Goal: Use online tool/utility: Utilize a website feature to perform a specific function

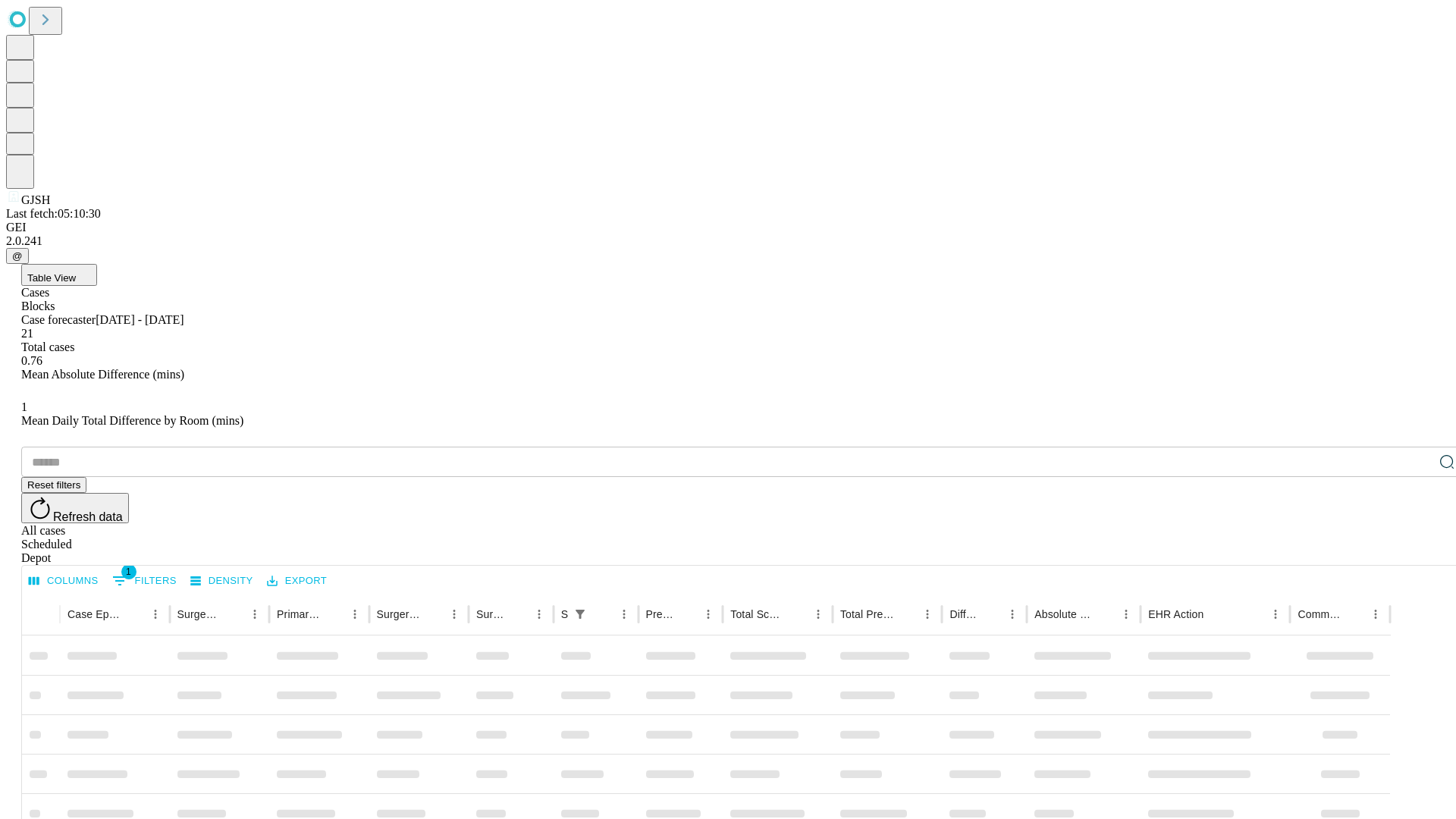
click at [76, 272] on span "Table View" at bounding box center [51, 277] width 48 height 12
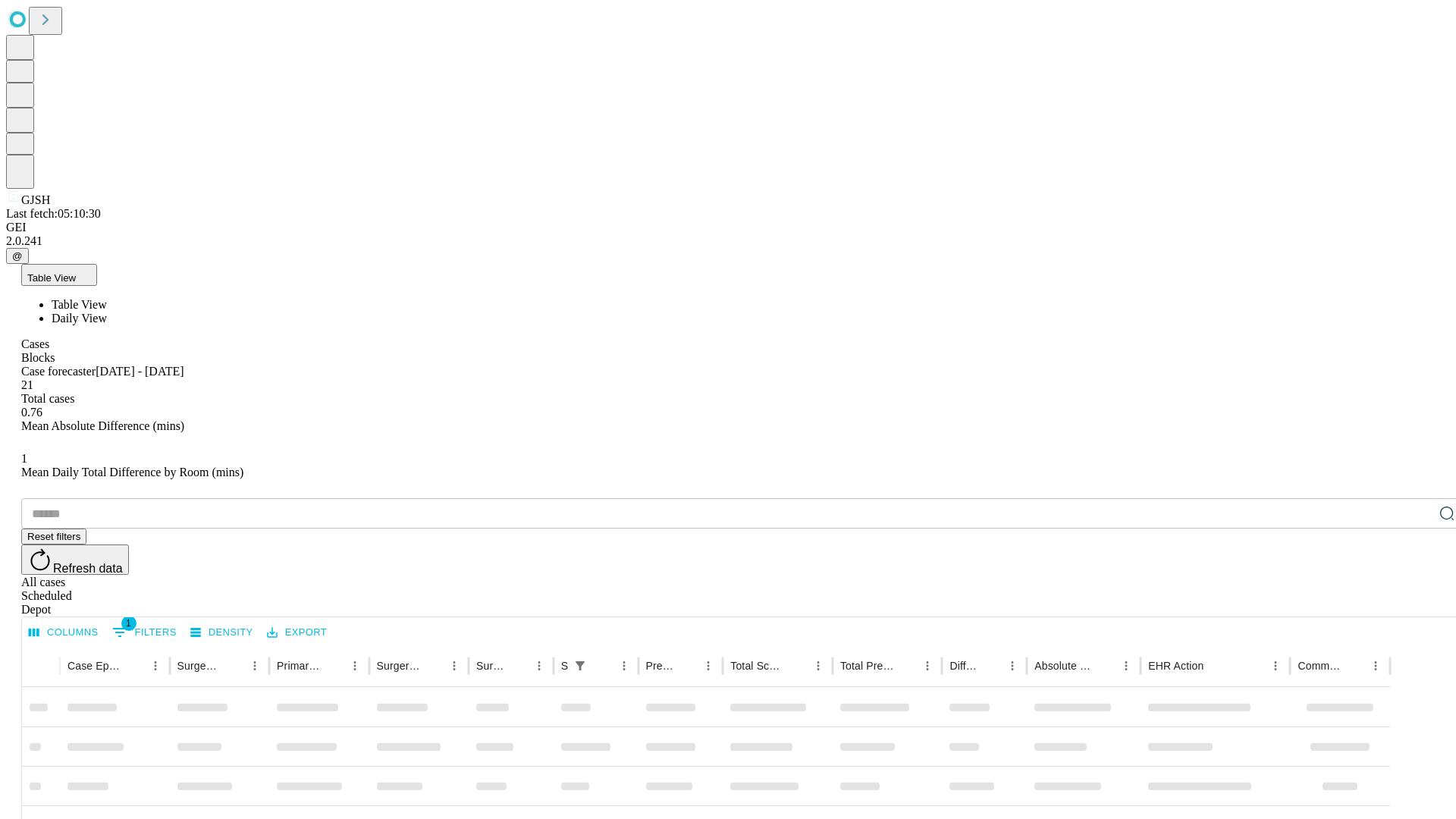
click at [107, 312] on span "Daily View" at bounding box center [79, 318] width 55 height 13
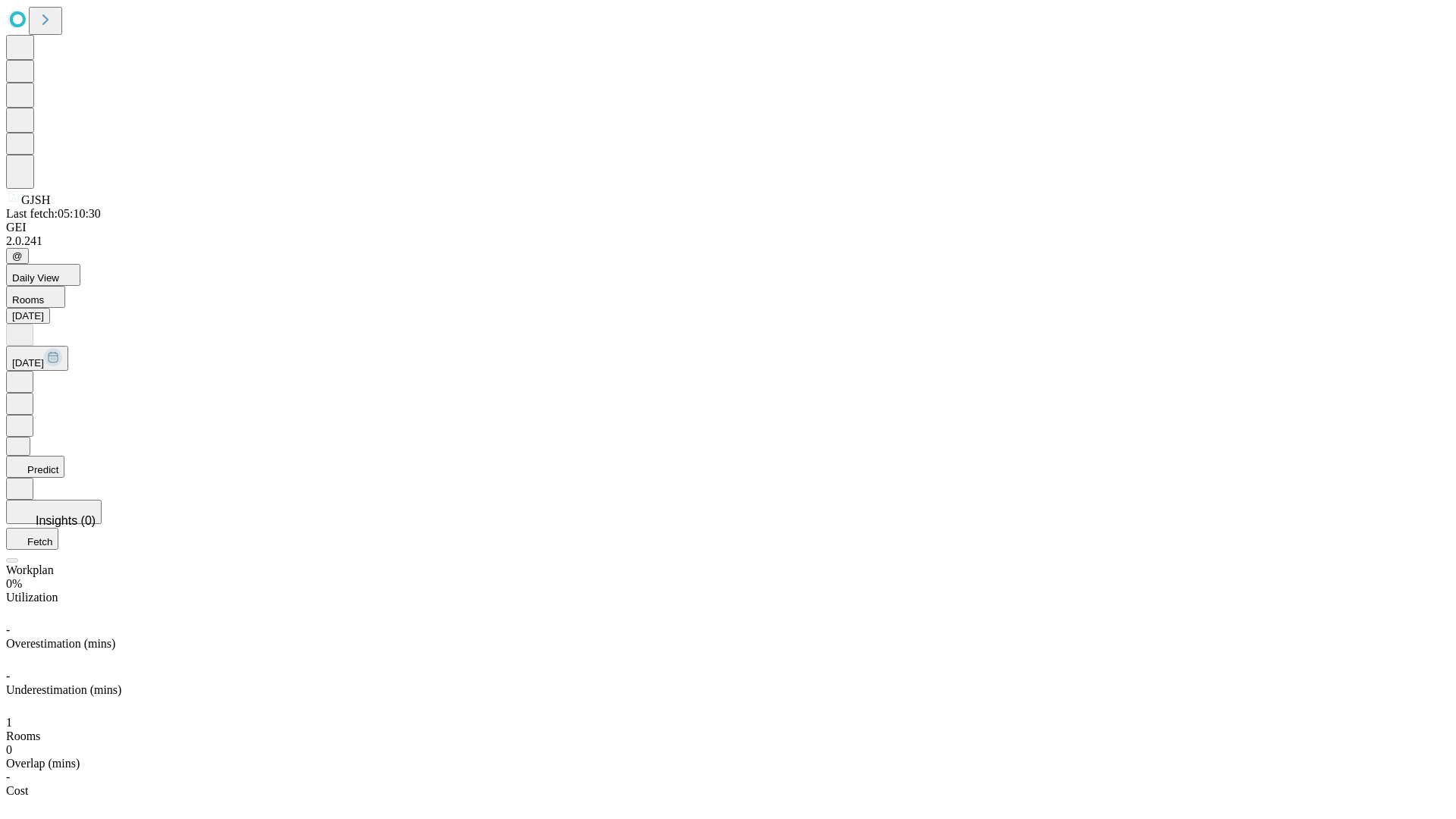
click at [65, 456] on button "Predict" at bounding box center [35, 466] width 58 height 22
